Goal: Navigation & Orientation: Find specific page/section

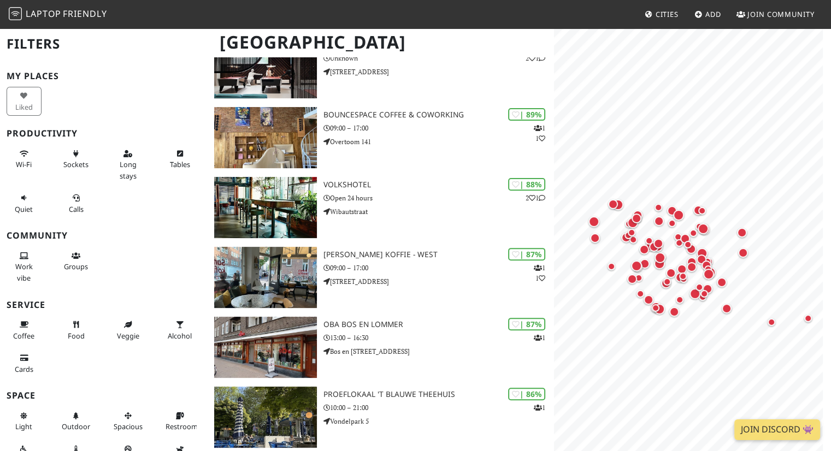
scroll to position [339, 0]
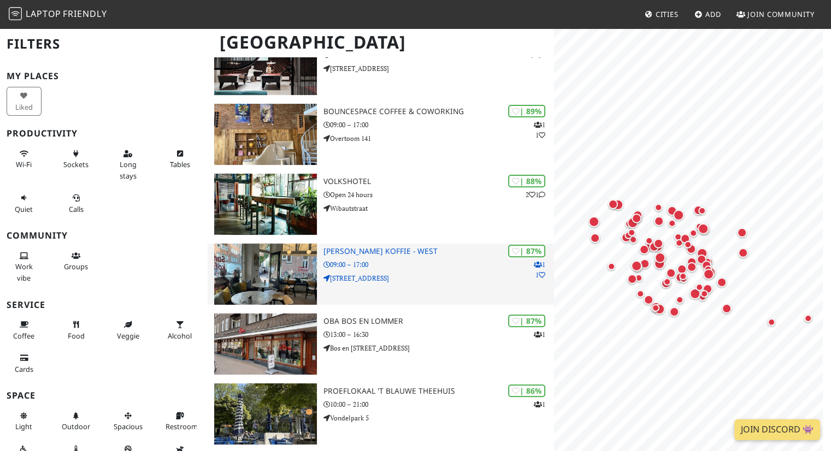
click at [274, 264] on img at bounding box center [265, 274] width 102 height 61
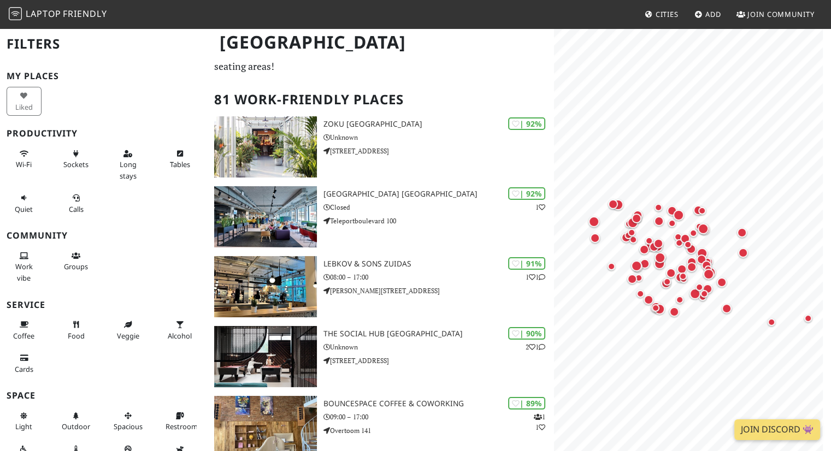
scroll to position [45, 0]
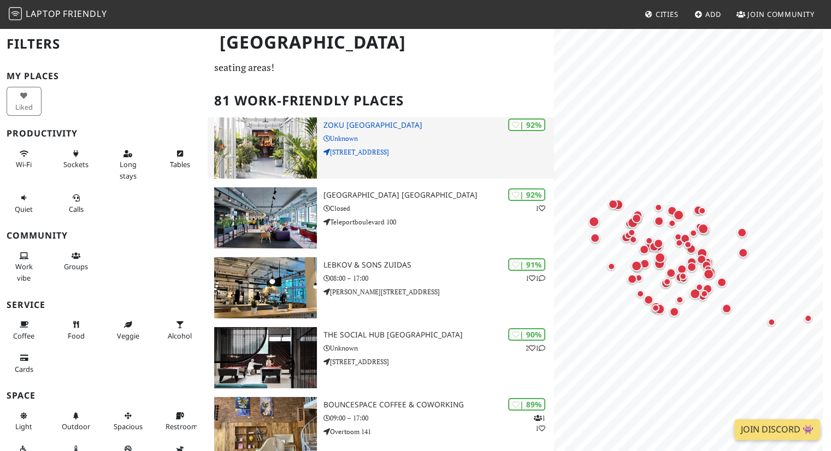
click at [266, 144] on img at bounding box center [265, 147] width 102 height 61
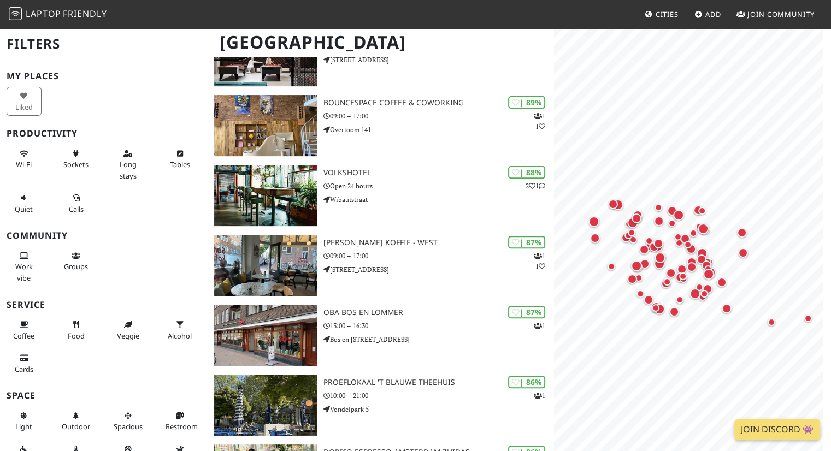
scroll to position [349, 0]
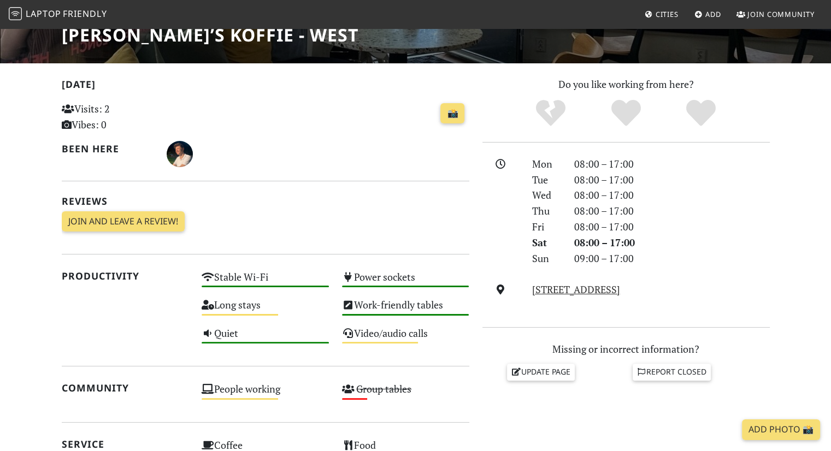
scroll to position [185, 0]
